Goal: Transaction & Acquisition: Purchase product/service

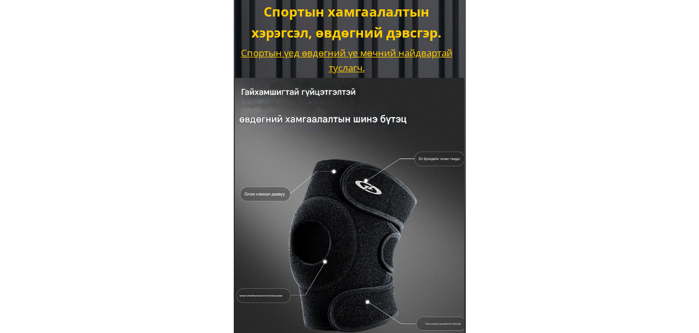
scroll to position [221, 0]
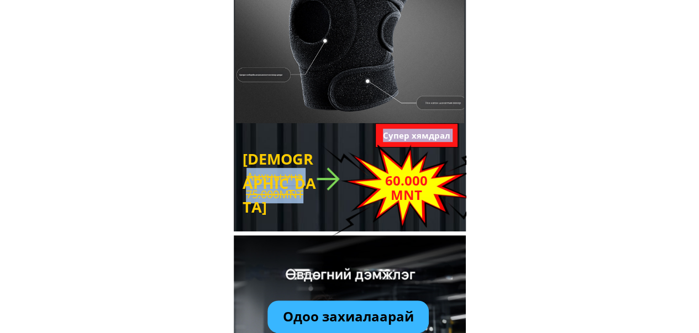
drag, startPoint x: 303, startPoint y: 194, endPoint x: 221, endPoint y: 143, distance: 96.4
copy div "Спортын хамгаалалтын хэрэгсэл, өвдөгний дэвсгэр. Спортын үед өвдөгний үе мөчний…"
click at [290, 188] on div "Хямдрал 60.000 MNT" at bounding box center [369, 188] width 253 height 106
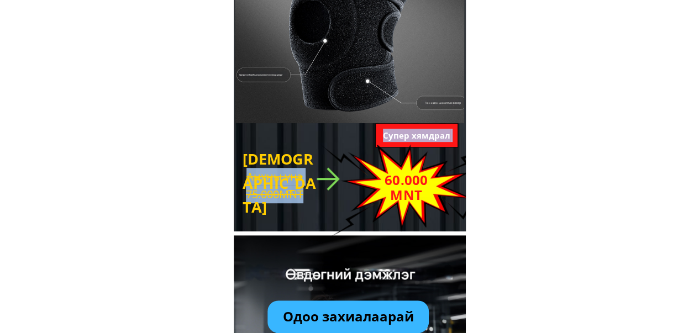
copy div "Спортын хамгаалалтын хэрэгсэл, өвдөгний дэвсгэр. Спортын үед өвдөгний үе мөчний…"
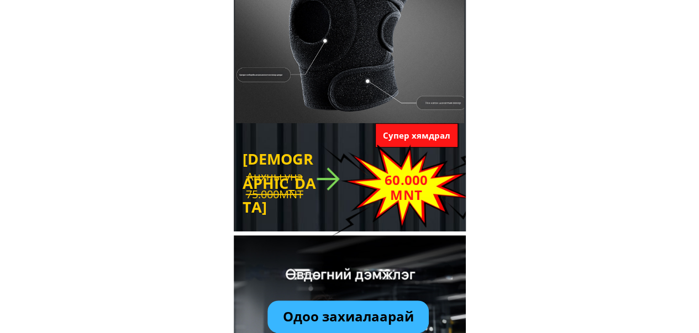
click at [311, 189] on div at bounding box center [328, 179] width 34 height 34
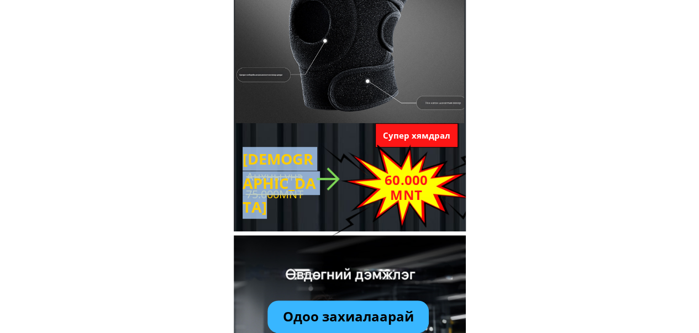
drag, startPoint x: 308, startPoint y: 192, endPoint x: 271, endPoint y: 185, distance: 37.3
click at [271, 185] on div "Хямдрал 60.000 MNT" at bounding box center [369, 188] width 253 height 106
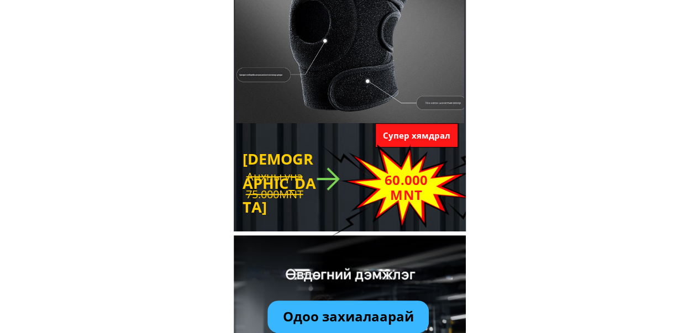
click at [254, 177] on div "Хямдрал 60.000 MNT" at bounding box center [369, 188] width 253 height 106
drag, startPoint x: 247, startPoint y: 176, endPoint x: 292, endPoint y: 195, distance: 48.4
click at [291, 194] on div "Хямдрал 60.000 MNT" at bounding box center [369, 188] width 253 height 106
click at [293, 195] on div "Хямдрал 60.000 MNT" at bounding box center [369, 188] width 253 height 106
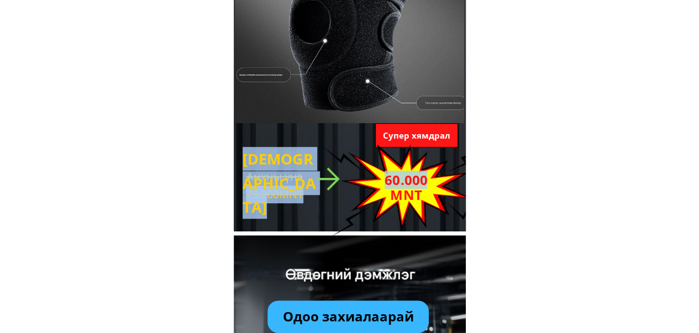
click at [293, 195] on div "Хямдрал 60.000 MNT" at bounding box center [369, 188] width 253 height 106
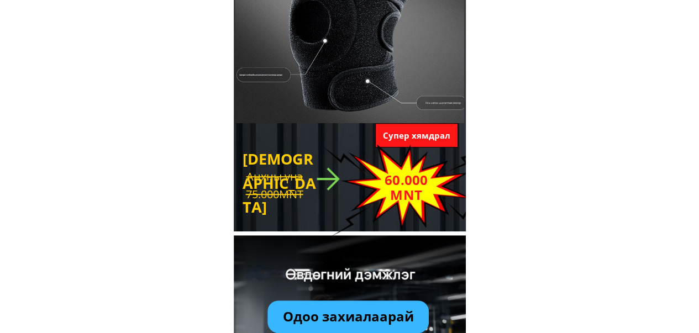
click at [290, 175] on div "Хямдрал 60.000 MNT" at bounding box center [369, 188] width 253 height 106
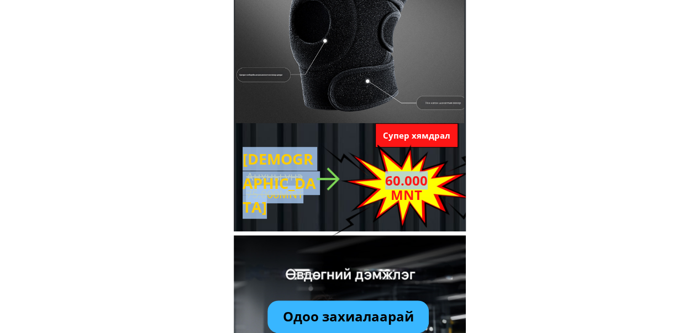
click at [290, 175] on div "Хямдрал 60.000 MNT" at bounding box center [369, 188] width 253 height 106
